Goal: Obtain resource: Download file/media

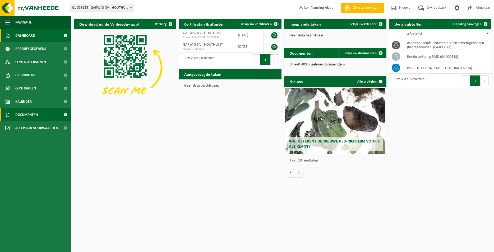
click at [28, 114] on span "Documenten" at bounding box center [26, 114] width 22 height 13
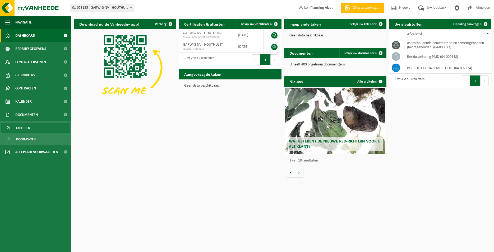
click at [26, 130] on span "Facturen" at bounding box center [23, 128] width 14 height 10
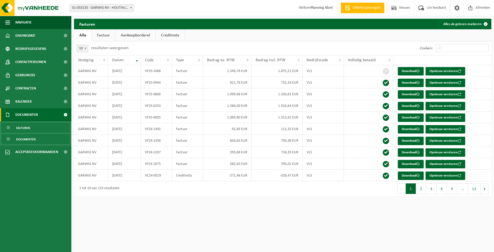
click at [27, 142] on span "Documenten" at bounding box center [26, 140] width 20 height 10
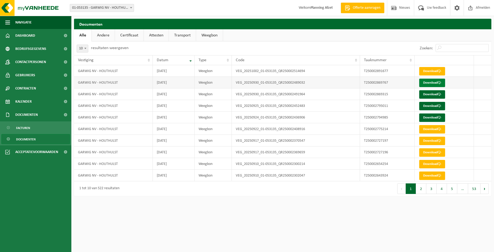
click at [432, 84] on link "Download" at bounding box center [432, 83] width 26 height 8
